Goal: Use online tool/utility: Utilize a website feature to perform a specific function

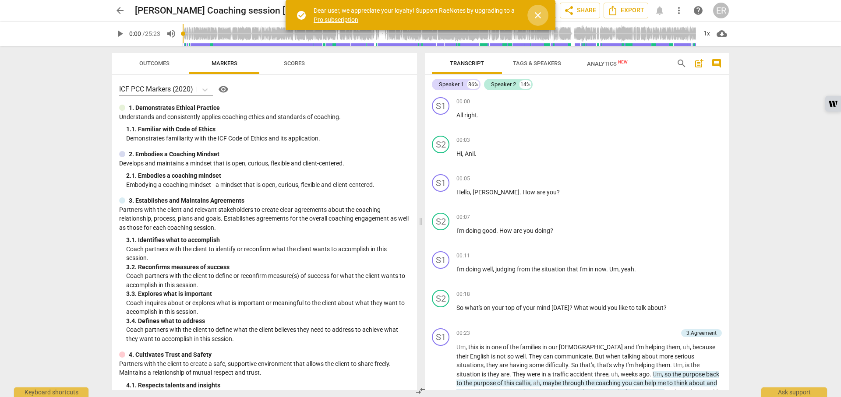
click at [538, 16] on span "close" at bounding box center [538, 15] width 11 height 11
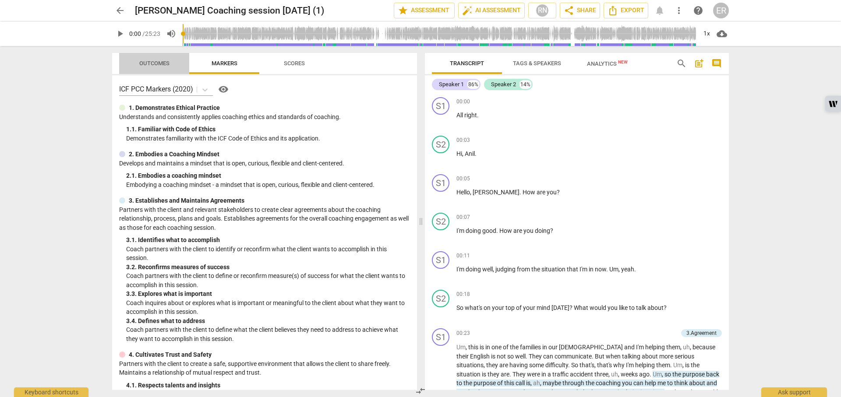
click at [144, 65] on span "Outcomes" at bounding box center [154, 63] width 30 height 7
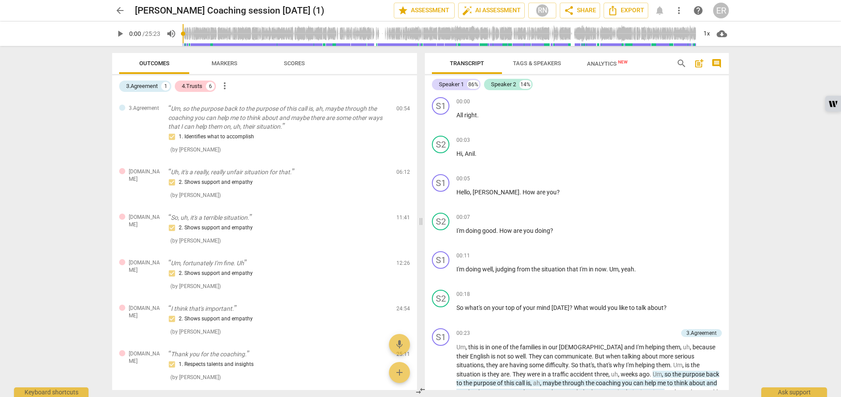
click at [232, 63] on span "Markers" at bounding box center [225, 63] width 26 height 7
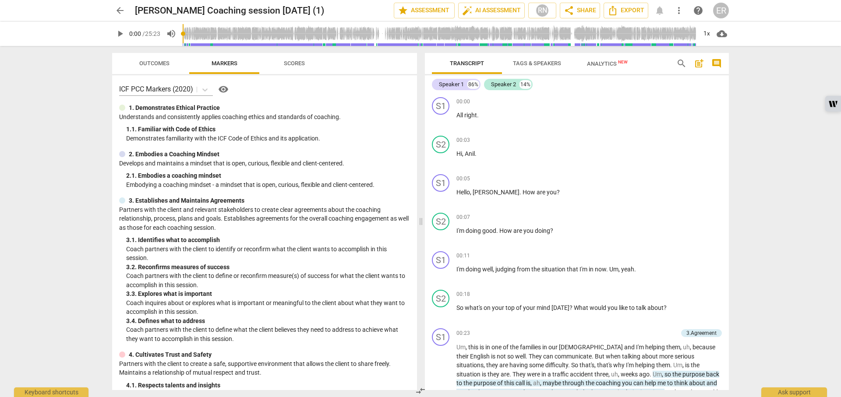
click at [296, 64] on span "Scores" at bounding box center [294, 63] width 21 height 7
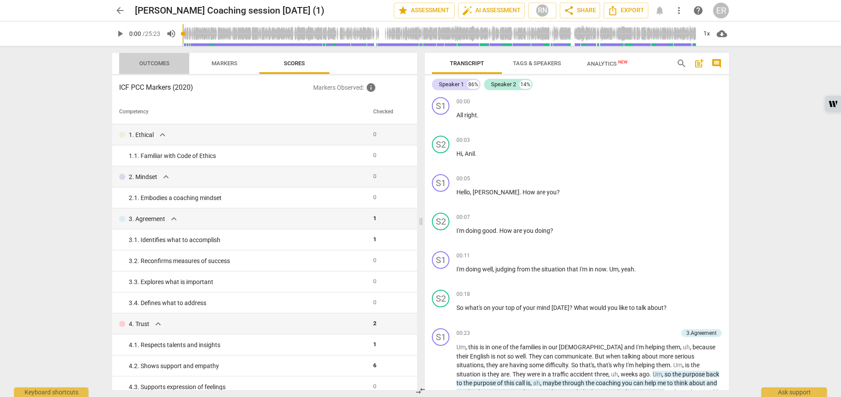
click at [142, 63] on span "Outcomes" at bounding box center [154, 63] width 30 height 7
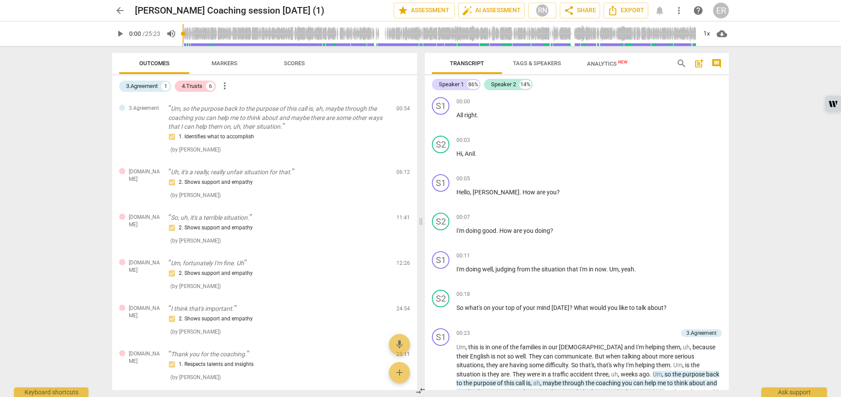
click at [223, 66] on span "Markers" at bounding box center [225, 63] width 26 height 7
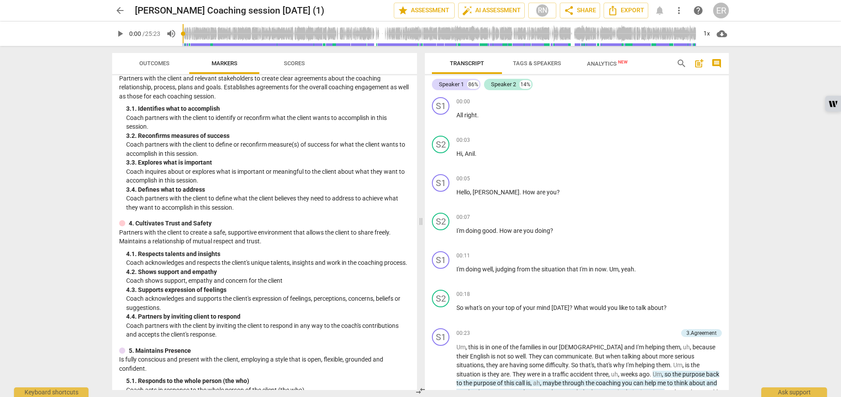
scroll to position [394, 0]
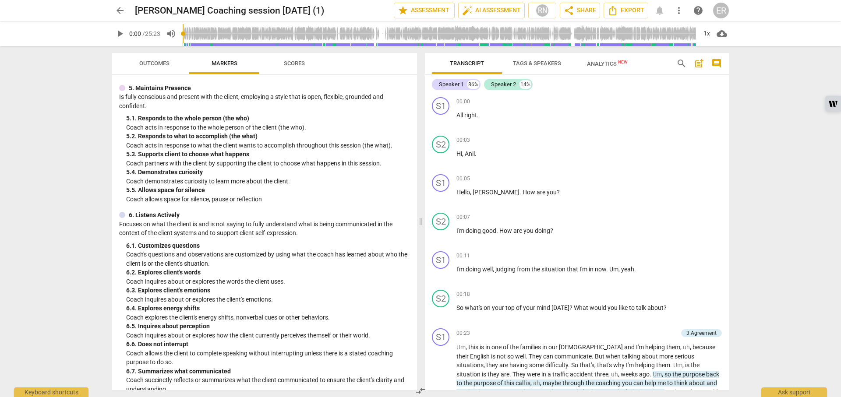
click at [293, 64] on span "Scores" at bounding box center [294, 63] width 21 height 7
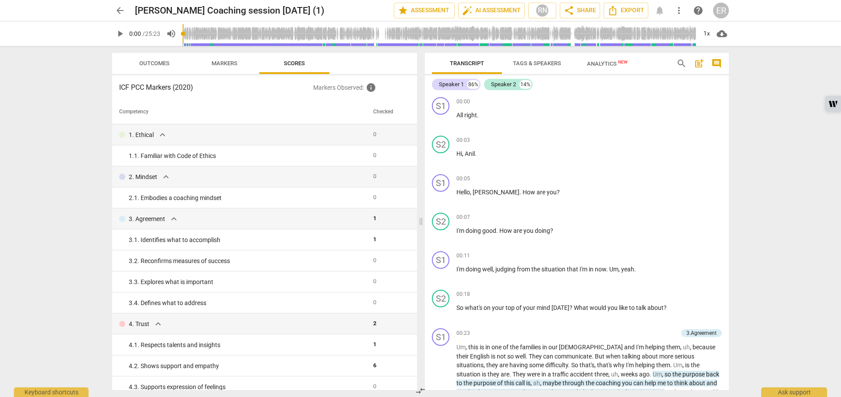
click at [498, 9] on span "auto_fix_high AI Assessment" at bounding box center [491, 10] width 59 height 11
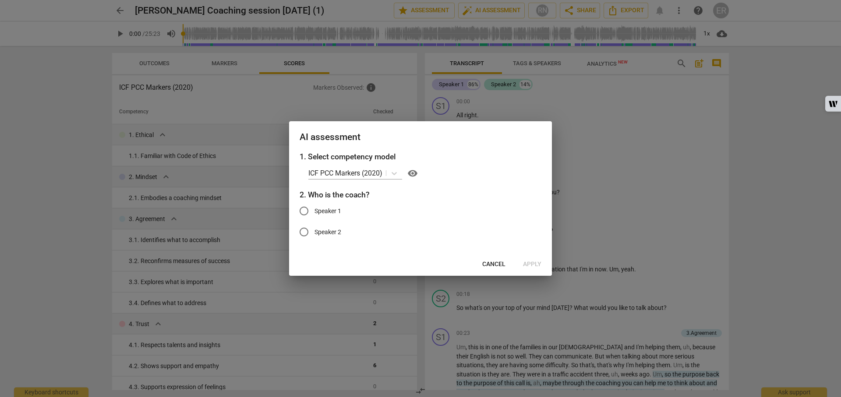
drag, startPoint x: 494, startPoint y: 262, endPoint x: 515, endPoint y: 170, distance: 94.7
click at [496, 262] on span "Cancel" at bounding box center [493, 264] width 23 height 9
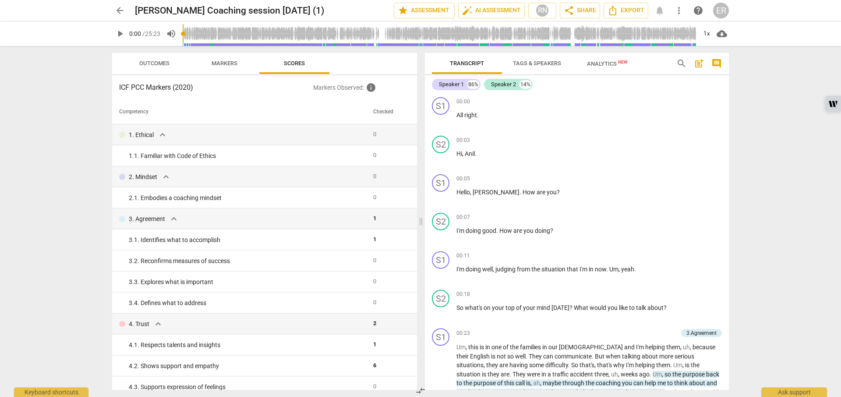
click at [490, 7] on span "auto_fix_high AI Assessment" at bounding box center [491, 10] width 59 height 11
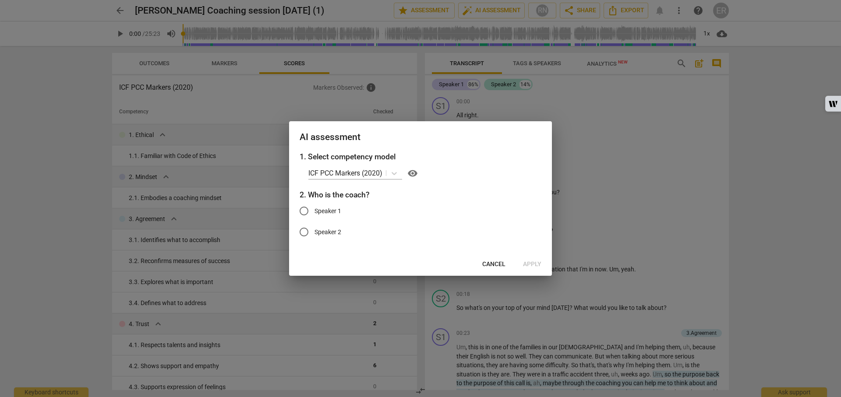
click at [393, 173] on icon at bounding box center [394, 173] width 5 height 3
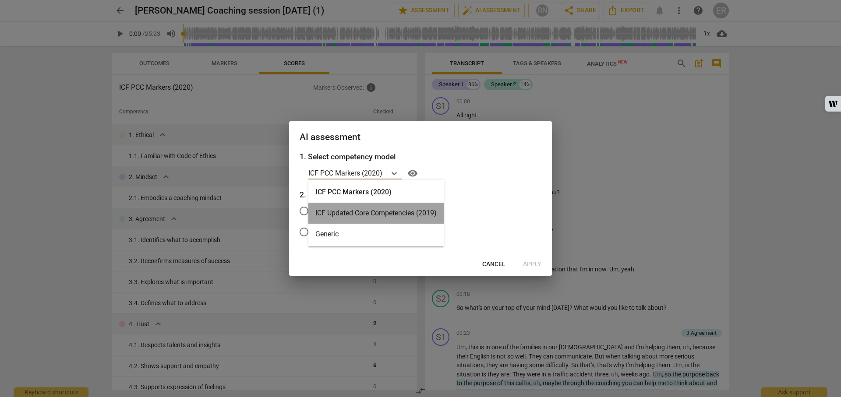
click at [367, 213] on div "ICF Updated Core Competencies (2019)" at bounding box center [375, 213] width 135 height 21
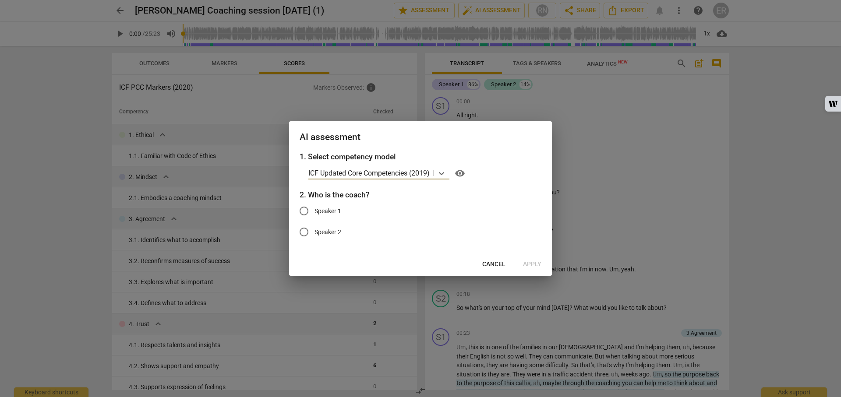
click at [302, 211] on input "Speaker 1" at bounding box center [303, 211] width 21 height 21
radio input "true"
click at [526, 263] on span "Apply" at bounding box center [532, 264] width 18 height 9
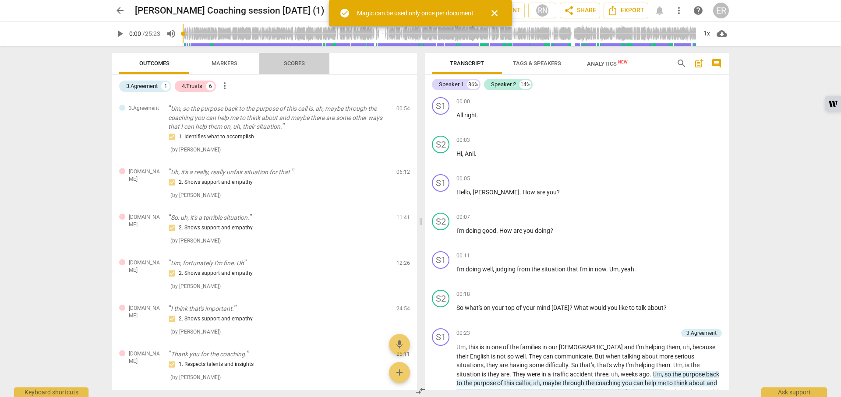
click at [303, 66] on span "Scores" at bounding box center [294, 63] width 21 height 7
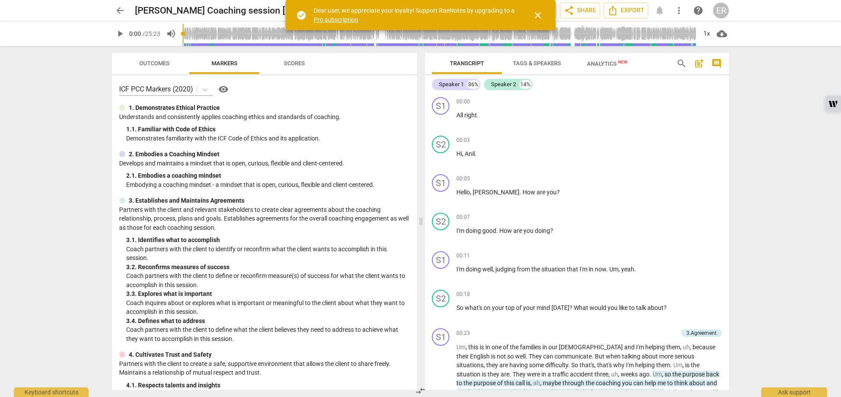
click at [294, 64] on span "Scores" at bounding box center [294, 63] width 21 height 7
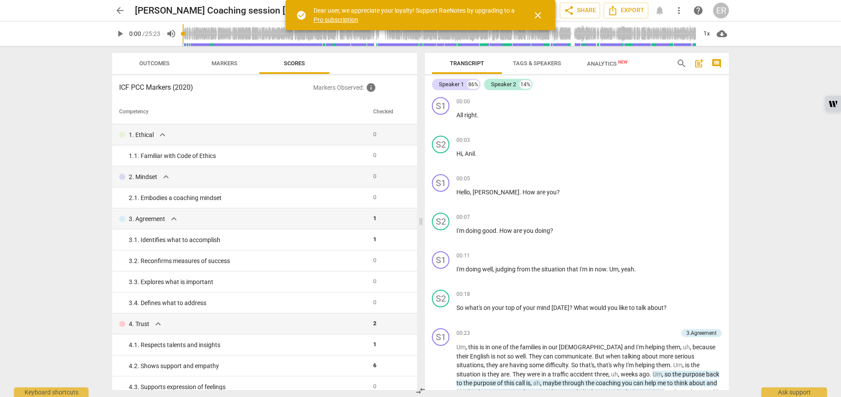
click at [538, 18] on span "close" at bounding box center [538, 15] width 11 height 11
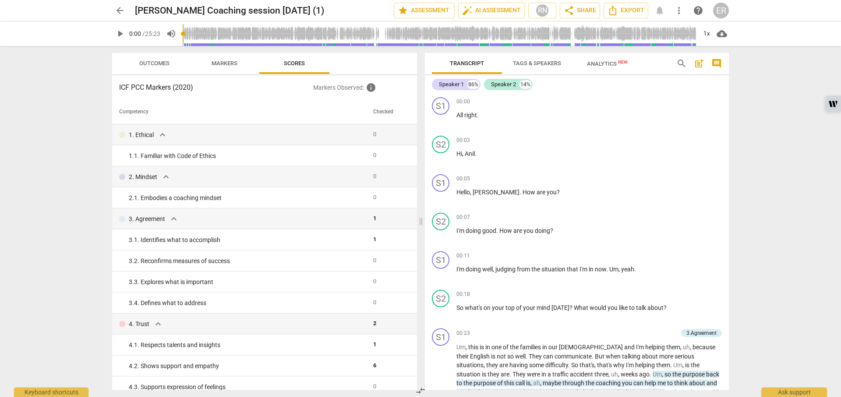
click at [493, 11] on span "auto_fix_high AI Assessment" at bounding box center [491, 10] width 59 height 11
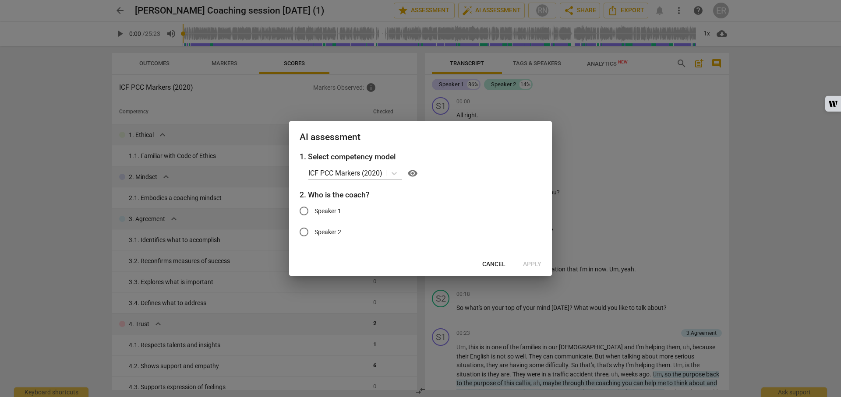
click at [308, 209] on input "Speaker 1" at bounding box center [303, 211] width 21 height 21
radio input "true"
click at [395, 172] on icon at bounding box center [394, 173] width 9 height 9
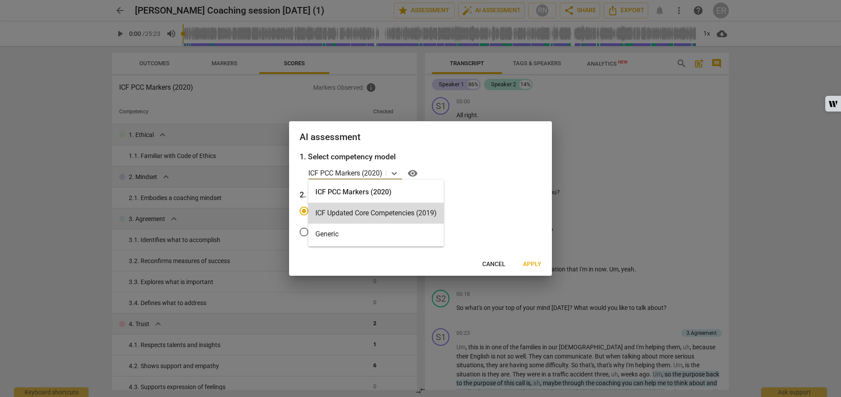
click at [370, 210] on div "ICF Updated Core Competencies (2019)" at bounding box center [375, 213] width 135 height 21
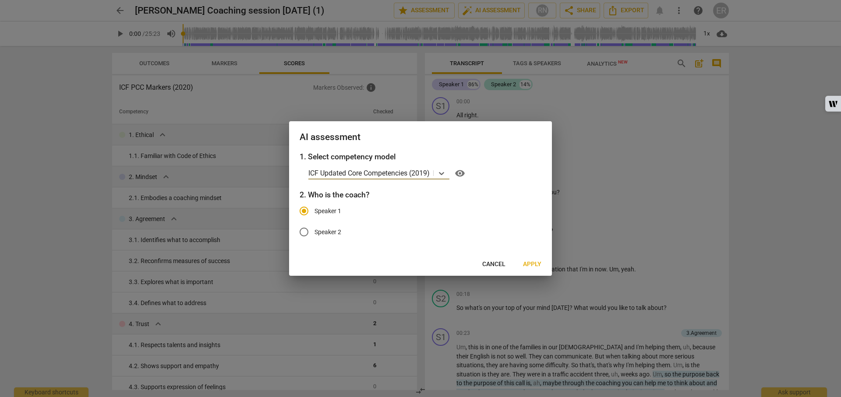
click at [523, 263] on span "Apply" at bounding box center [532, 264] width 18 height 9
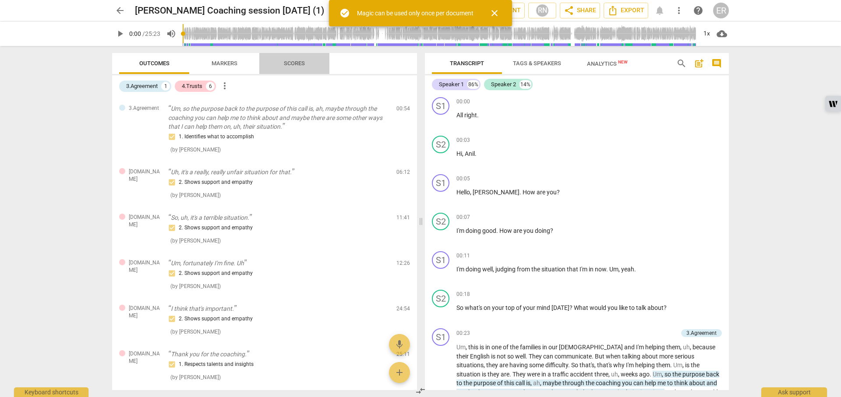
click at [296, 67] on span "Scores" at bounding box center [294, 64] width 42 height 12
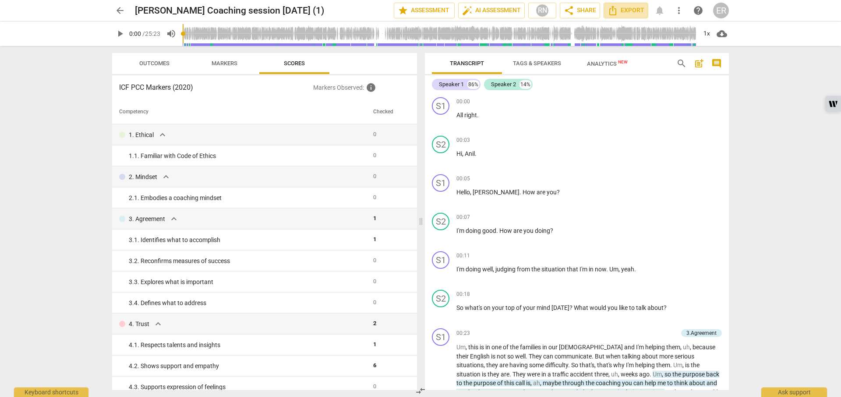
click at [630, 9] on span "Export" at bounding box center [625, 10] width 37 height 11
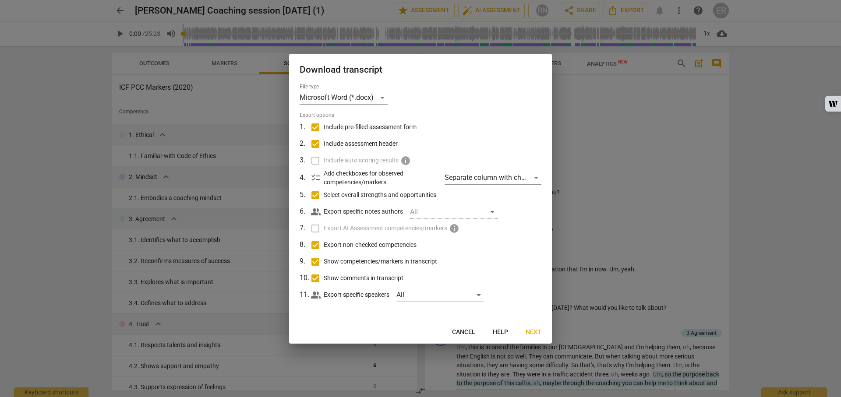
click at [696, 138] on div at bounding box center [420, 198] width 841 height 397
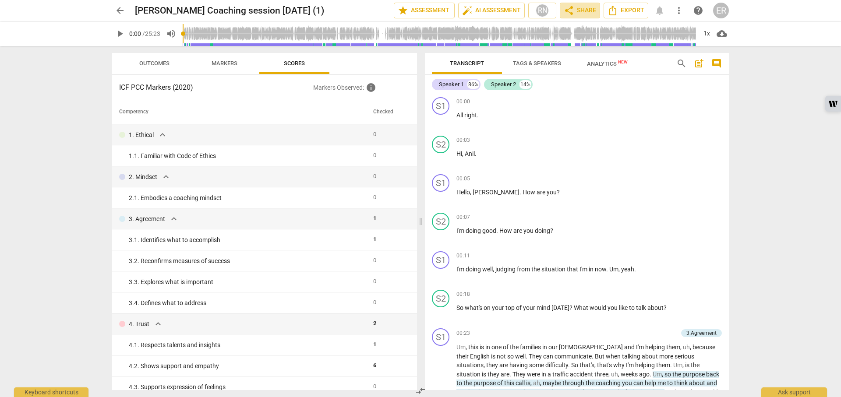
click at [587, 12] on span "share Share" at bounding box center [580, 10] width 32 height 11
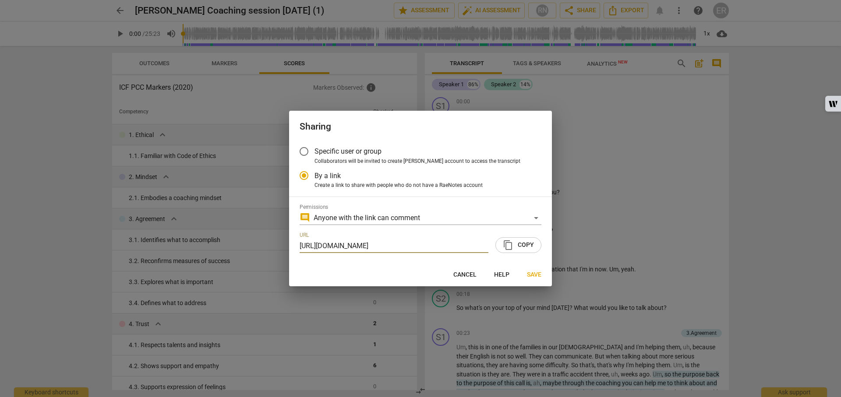
click at [463, 273] on span "Cancel" at bounding box center [464, 275] width 23 height 9
radio input "false"
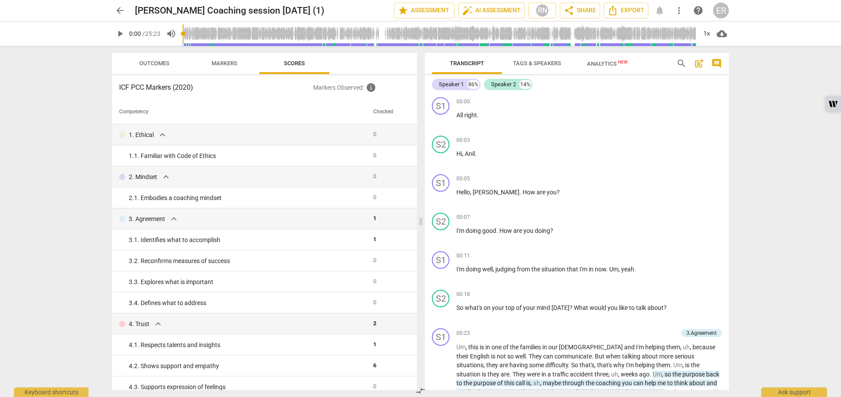
click at [479, 65] on span "Transcript" at bounding box center [467, 63] width 34 height 7
click at [606, 60] on span "Analytics New" at bounding box center [607, 63] width 62 height 13
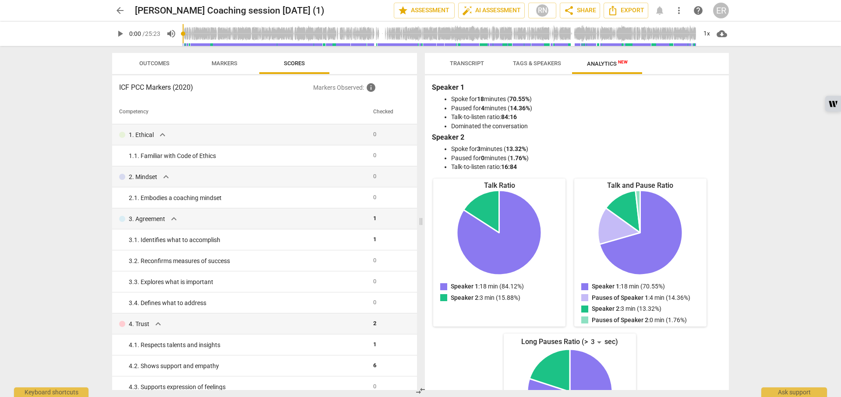
click at [479, 61] on span "Transcript" at bounding box center [467, 63] width 34 height 7
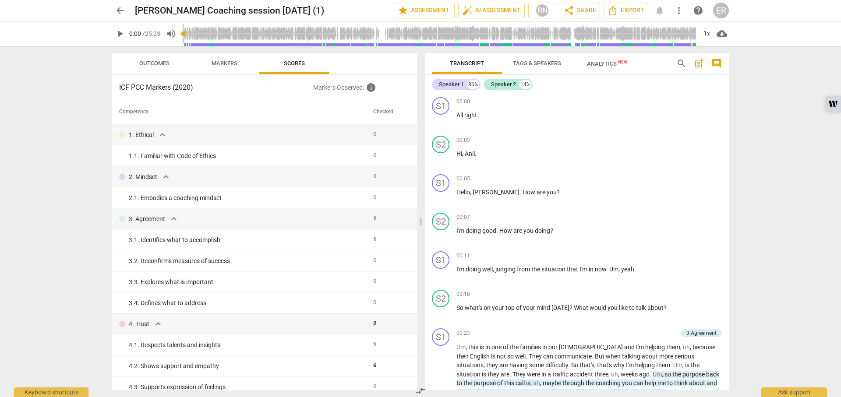
click at [509, 12] on span "auto_fix_high AI Assessment" at bounding box center [491, 10] width 59 height 11
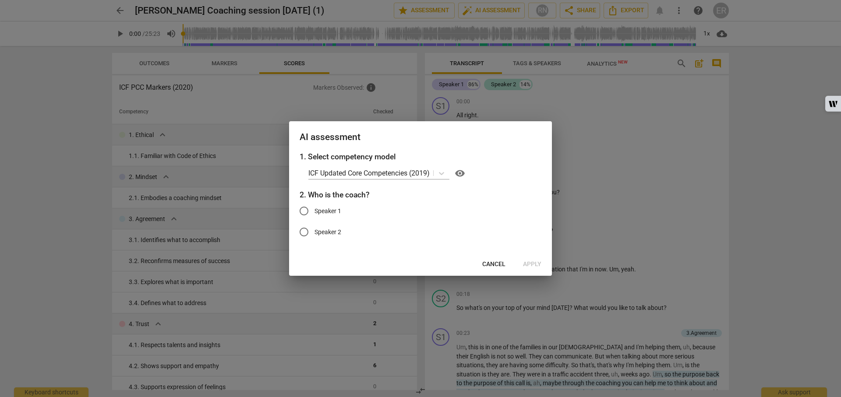
click at [441, 171] on icon at bounding box center [441, 173] width 9 height 9
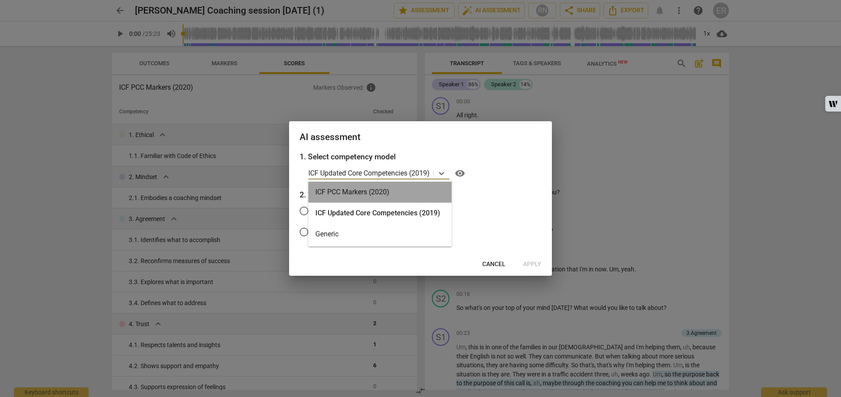
click at [360, 192] on div "ICF PCC Markers (2020)" at bounding box center [379, 192] width 143 height 21
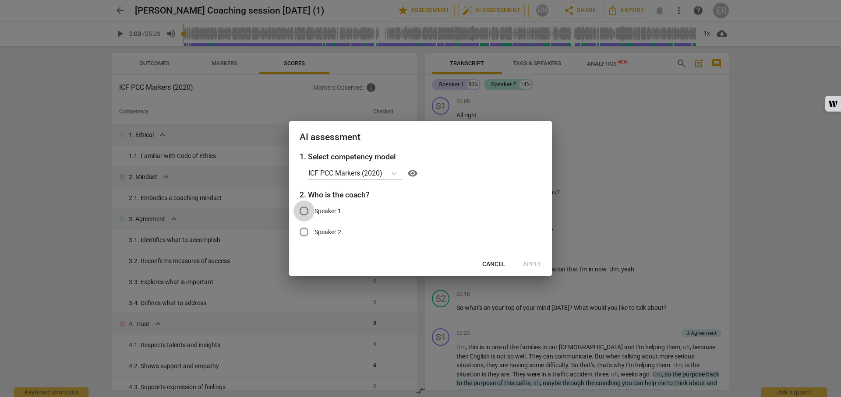
click at [302, 211] on input "Speaker 1" at bounding box center [303, 211] width 21 height 21
radio input "true"
click at [533, 264] on span "Apply" at bounding box center [532, 264] width 18 height 9
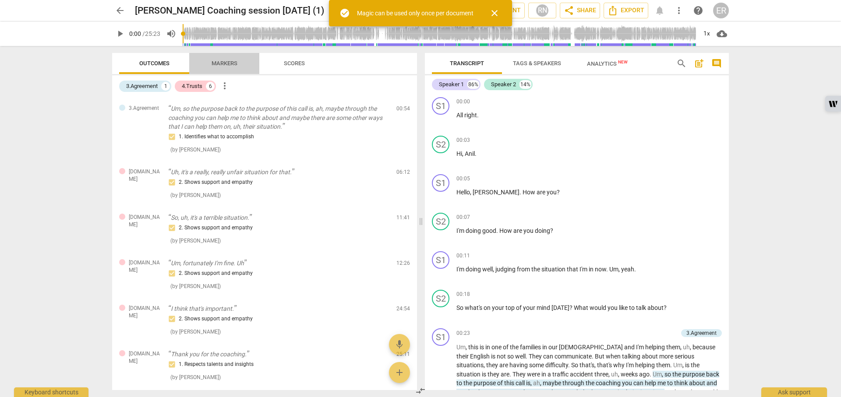
click at [230, 63] on span "Markers" at bounding box center [225, 63] width 26 height 7
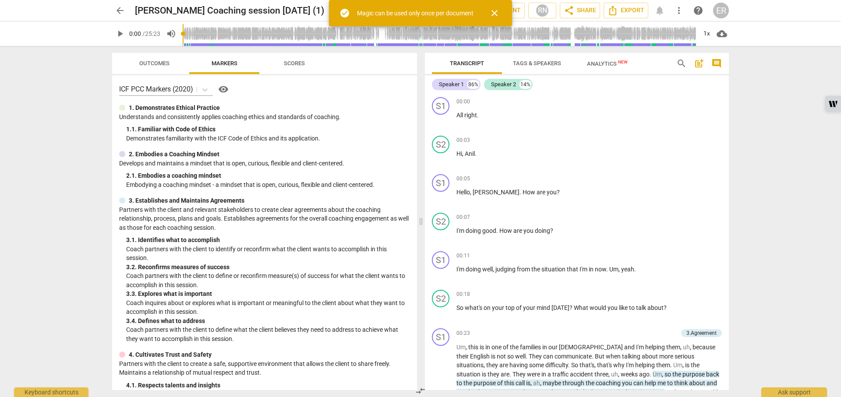
click at [303, 64] on span "Scores" at bounding box center [294, 63] width 21 height 7
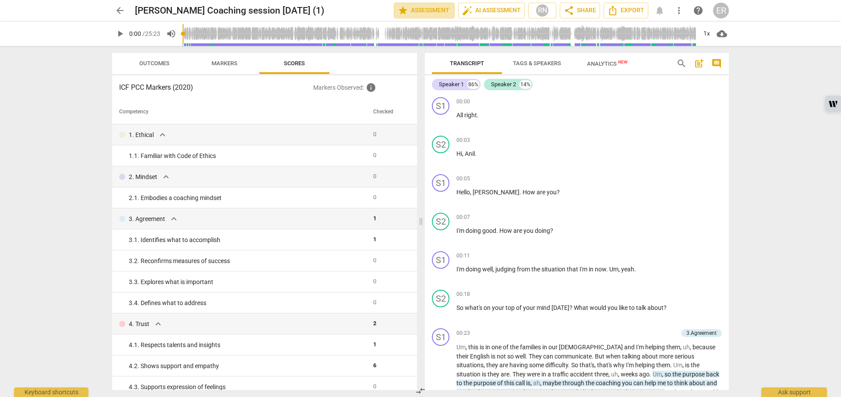
click at [420, 7] on span "star Assessment" at bounding box center [424, 10] width 53 height 11
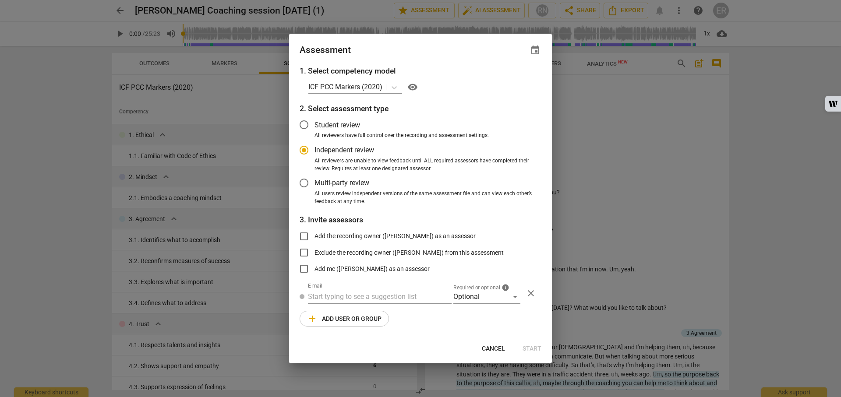
radio input "false"
click at [304, 121] on input "Student review" at bounding box center [303, 124] width 21 height 21
radio input "false"
click at [309, 179] on input "Multi-party review" at bounding box center [303, 183] width 21 height 21
click at [326, 296] on input "text" at bounding box center [380, 297] width 144 height 14
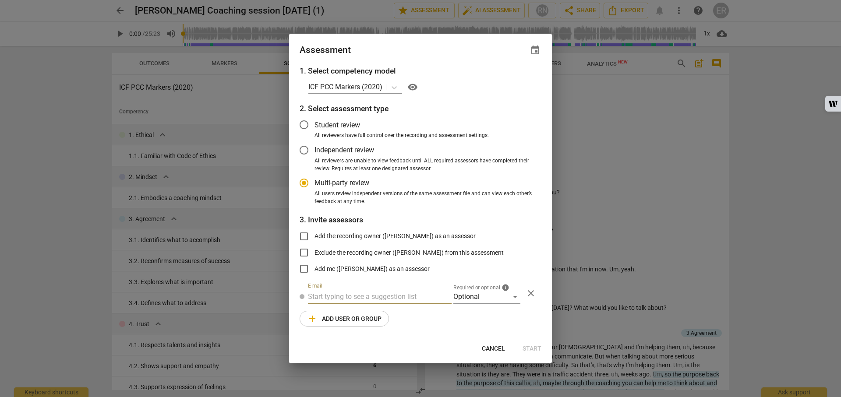
click at [317, 296] on input "text" at bounding box center [380, 297] width 144 height 14
click at [665, 183] on div at bounding box center [420, 198] width 841 height 397
radio input "false"
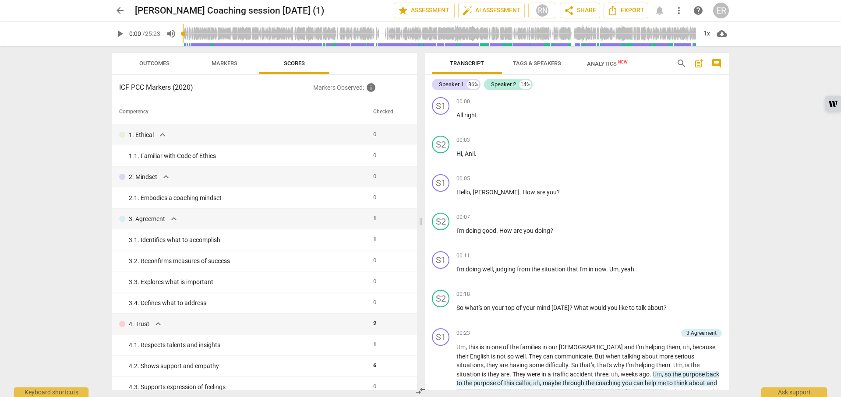
click at [144, 66] on span "Outcomes" at bounding box center [154, 63] width 30 height 7
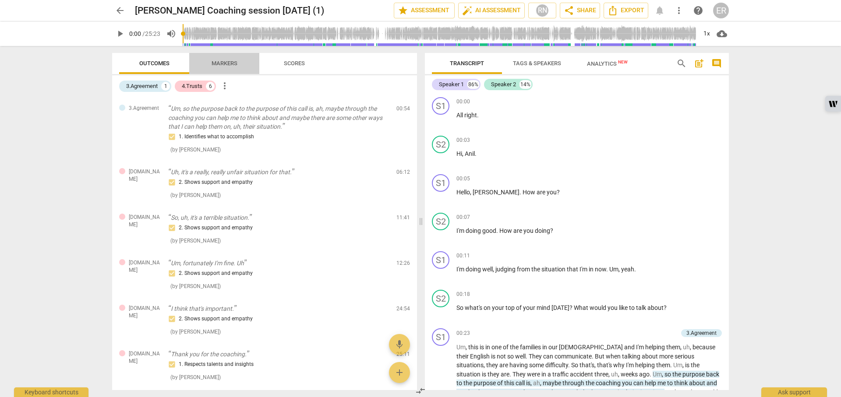
click at [233, 62] on span "Markers" at bounding box center [225, 63] width 26 height 7
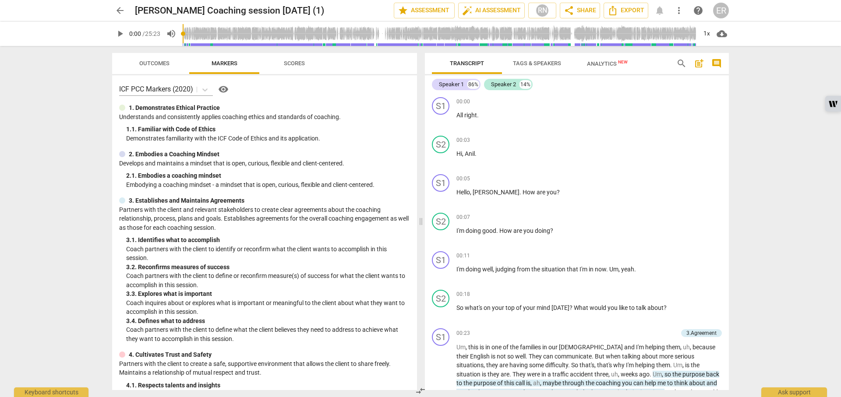
click at [285, 60] on span "Scores" at bounding box center [294, 63] width 21 height 7
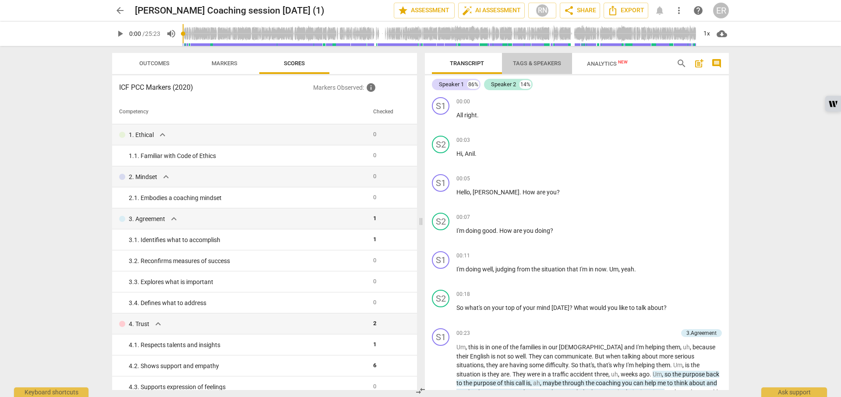
click at [543, 62] on span "Tags & Speakers" at bounding box center [537, 63] width 48 height 7
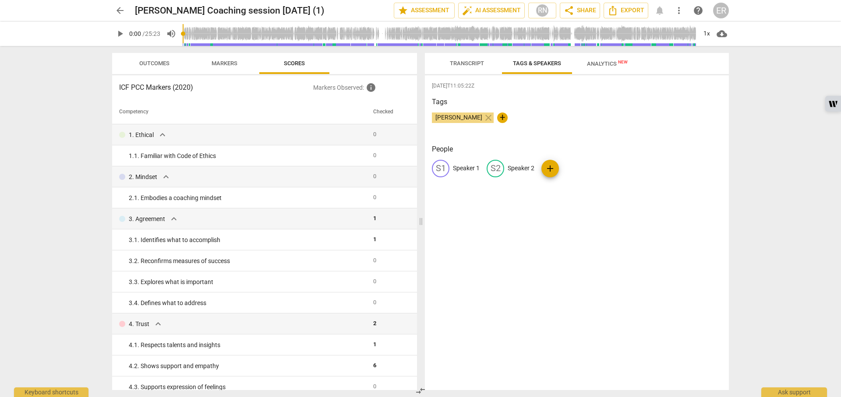
click at [607, 64] on span "Analytics New" at bounding box center [607, 63] width 41 height 7
